Goal: Information Seeking & Learning: Learn about a topic

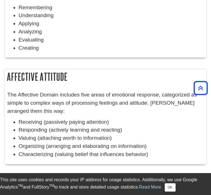
scroll to position [354, 0]
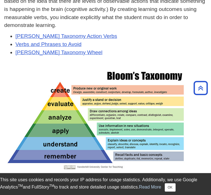
scroll to position [127, 0]
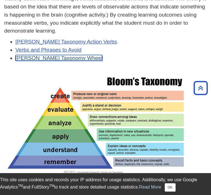
click at [75, 55] on link "[PERSON_NAME] Taxonomy Wheel" at bounding box center [58, 58] width 87 height 6
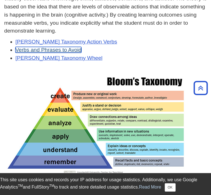
click at [60, 48] on link "Verbs and Phrases to Avoid" at bounding box center [48, 50] width 66 height 6
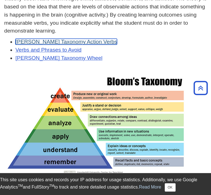
click at [37, 39] on link "Bloom's Taxonomy Action Verbs" at bounding box center [65, 42] width 101 height 6
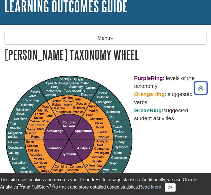
scroll to position [31, 0]
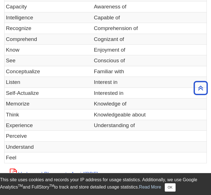
scroll to position [195, 0]
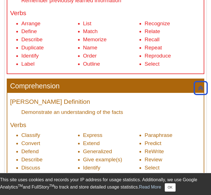
scroll to position [288, 0]
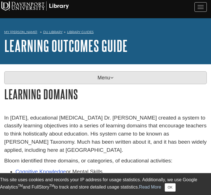
click at [122, 73] on p "Menu" at bounding box center [105, 77] width 202 height 13
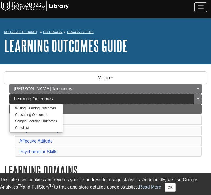
click at [159, 95] on link "Learning Outcomes" at bounding box center [105, 99] width 192 height 10
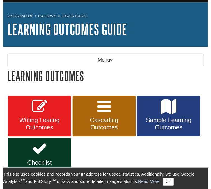
scroll to position [9, 0]
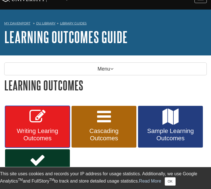
click at [55, 114] on link "Writing Learing Outcomes" at bounding box center [37, 127] width 65 height 42
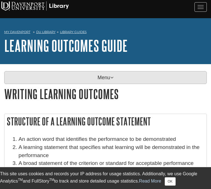
click at [148, 74] on p "Menu" at bounding box center [105, 77] width 202 height 13
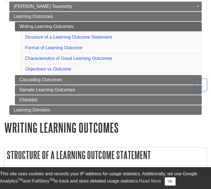
scroll to position [88, 0]
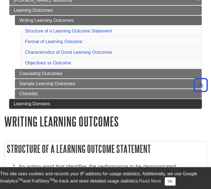
click at [176, 102] on link "Learning Domains" at bounding box center [105, 104] width 192 height 10
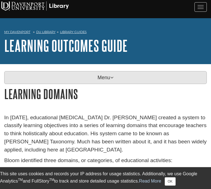
click at [194, 71] on p "Menu" at bounding box center [105, 77] width 202 height 13
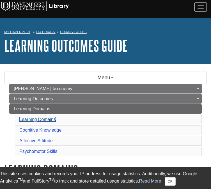
click at [48, 117] on link "Learning Domains" at bounding box center [37, 119] width 36 height 5
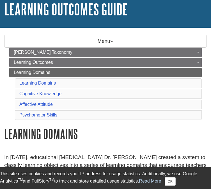
scroll to position [38, 0]
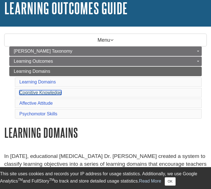
click at [57, 90] on link "Cognitive Knowledge" at bounding box center [40, 92] width 42 height 5
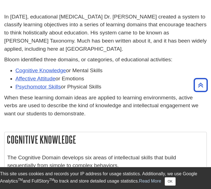
scroll to position [158, 0]
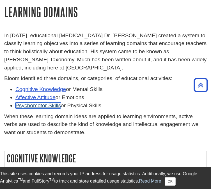
click at [52, 102] on link "Psychomotor Skills" at bounding box center [37, 105] width 45 height 6
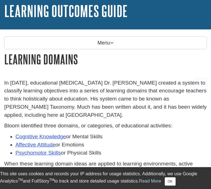
scroll to position [27, 0]
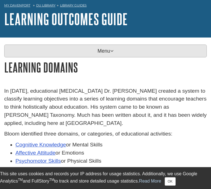
click at [115, 51] on p "Menu" at bounding box center [105, 51] width 202 height 13
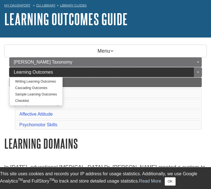
click at [95, 70] on link "Learning Outcomes" at bounding box center [105, 72] width 192 height 10
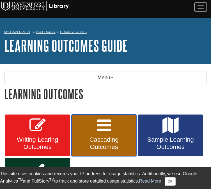
click at [90, 119] on link "Cascading Outcomes" at bounding box center [103, 136] width 65 height 42
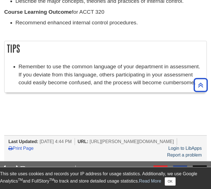
scroll to position [202, 0]
